Goal: Navigation & Orientation: Find specific page/section

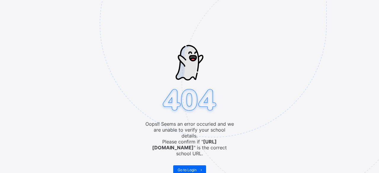
click at [121, 121] on img at bounding box center [254, 54] width 309 height 286
drag, startPoint x: 121, startPoint y: 121, endPoint x: 183, endPoint y: 160, distance: 73.6
click at [183, 160] on img at bounding box center [254, 54] width 309 height 286
